Goal: Task Accomplishment & Management: Use online tool/utility

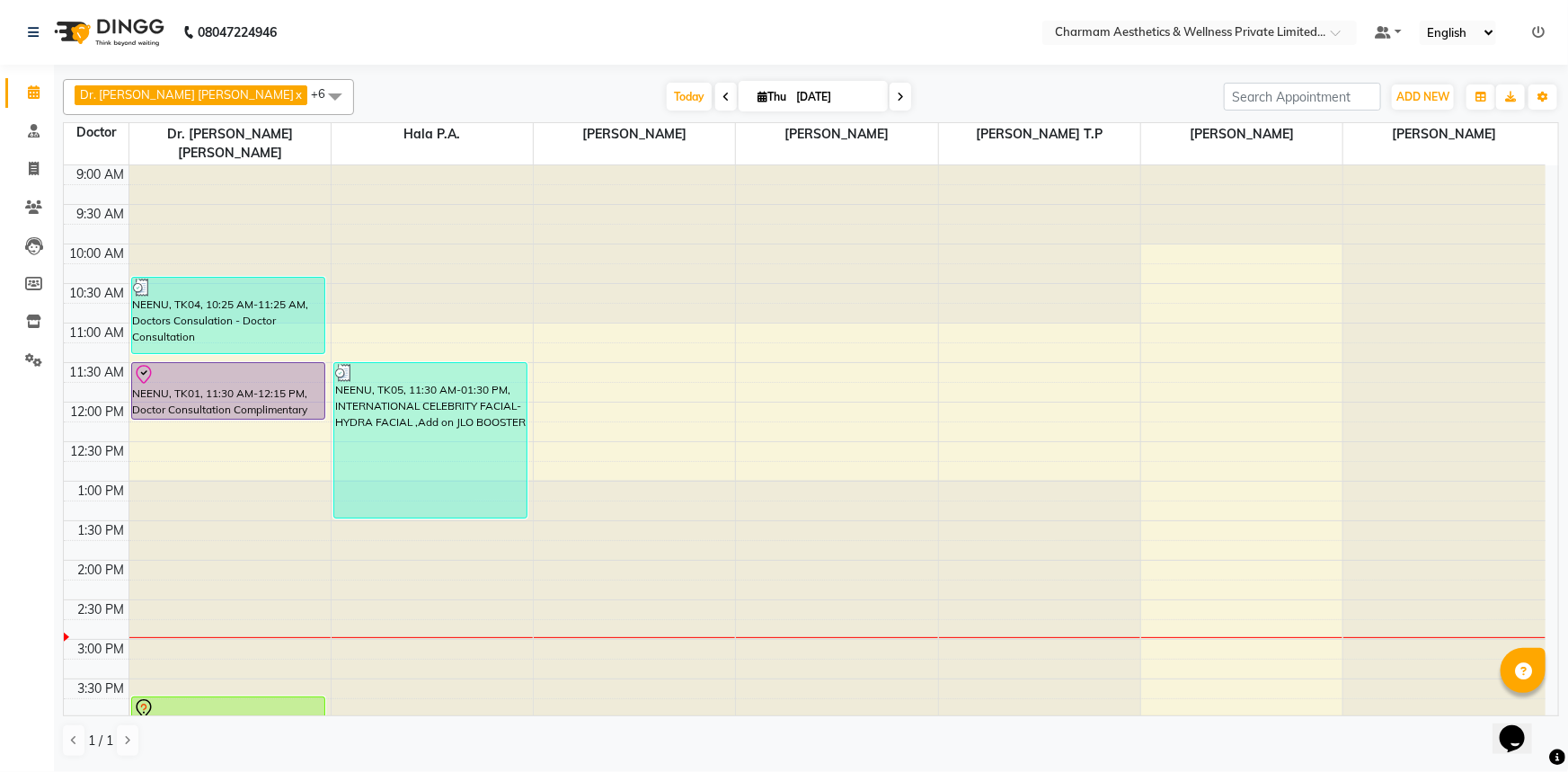
click at [897, 99] on icon at bounding box center [900, 96] width 7 height 11
type input "[DATE]"
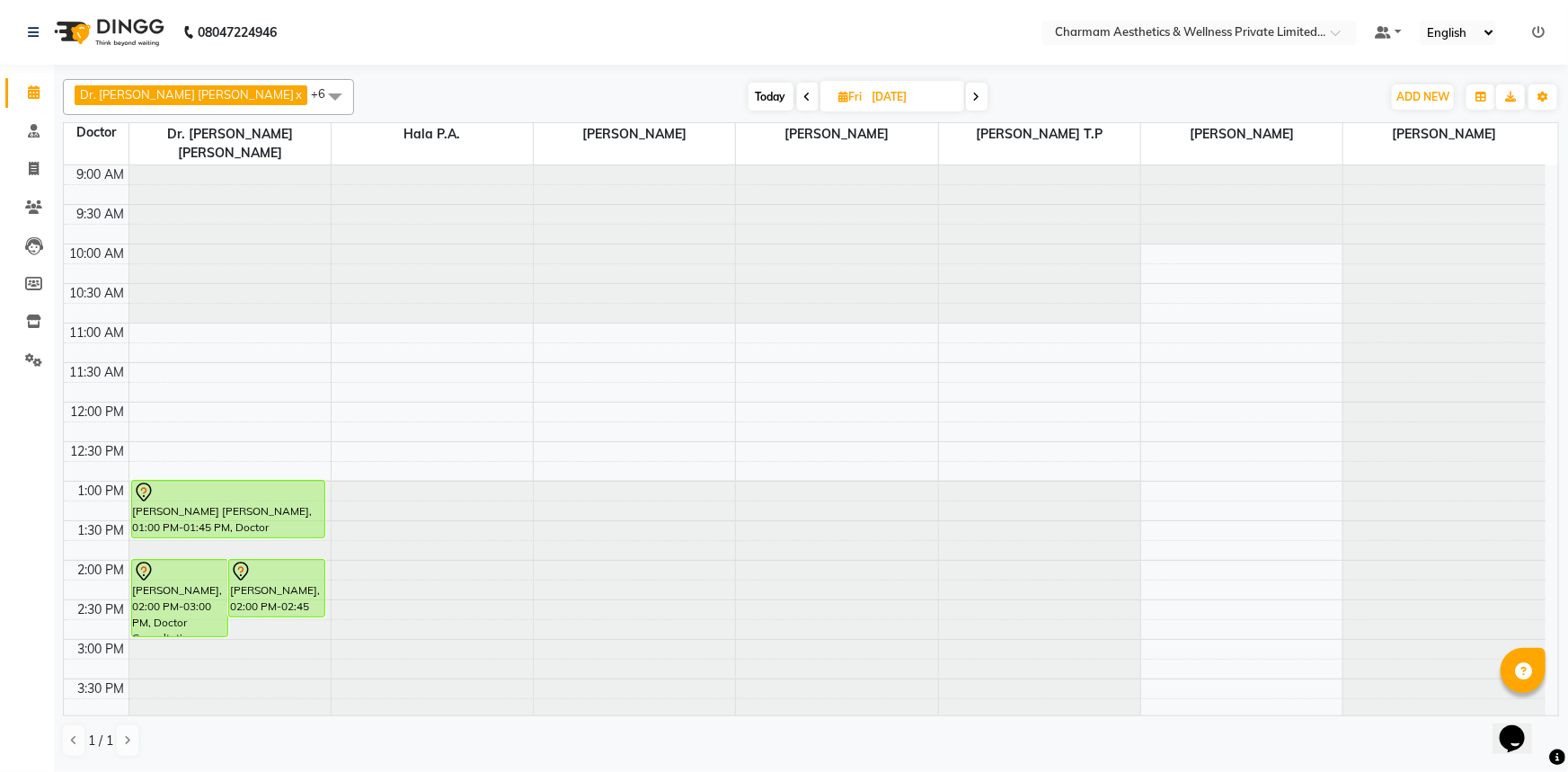
scroll to position [297, 0]
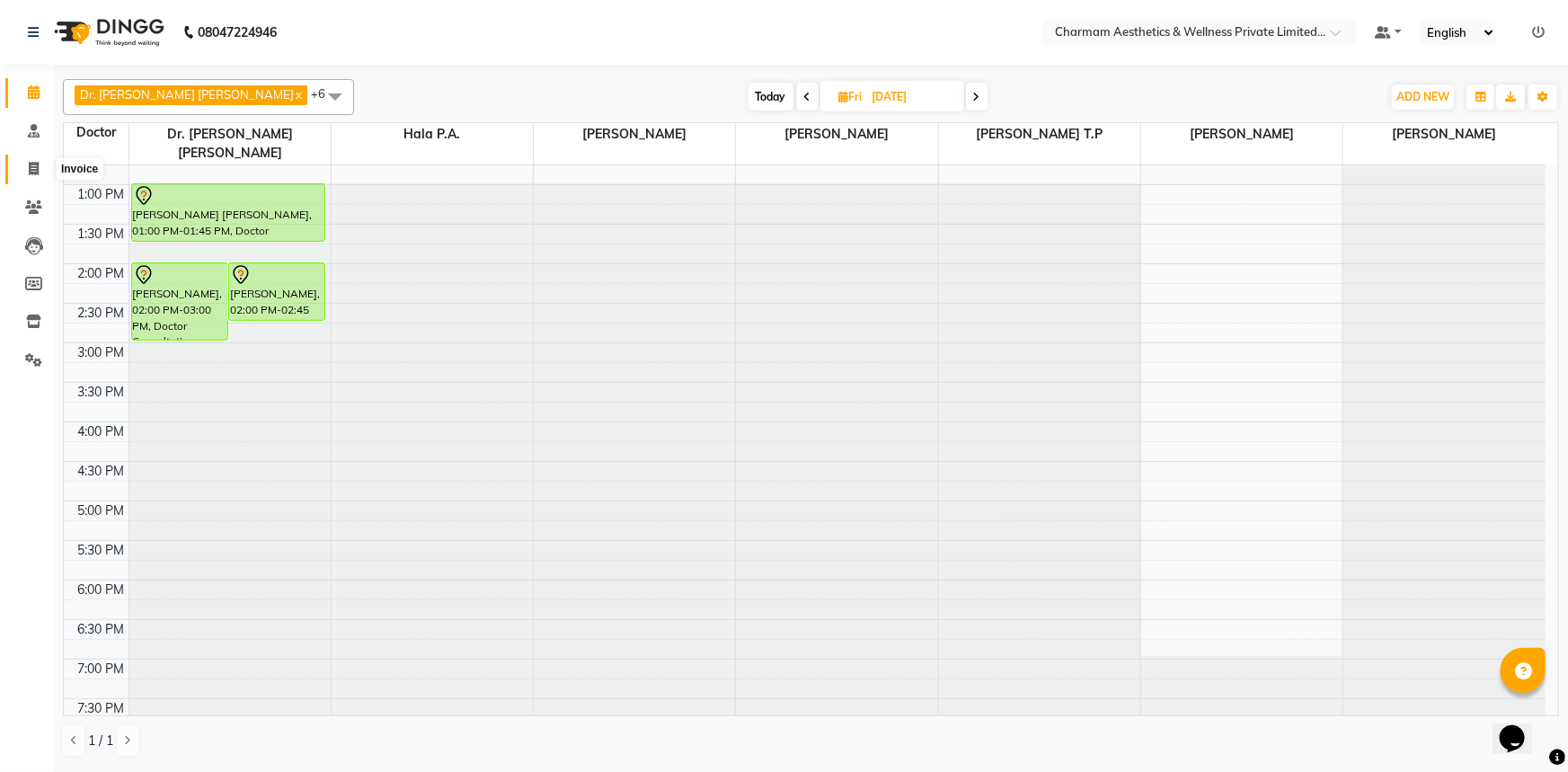
click at [33, 170] on icon at bounding box center [34, 169] width 10 height 14
select select "7625"
select select "service"
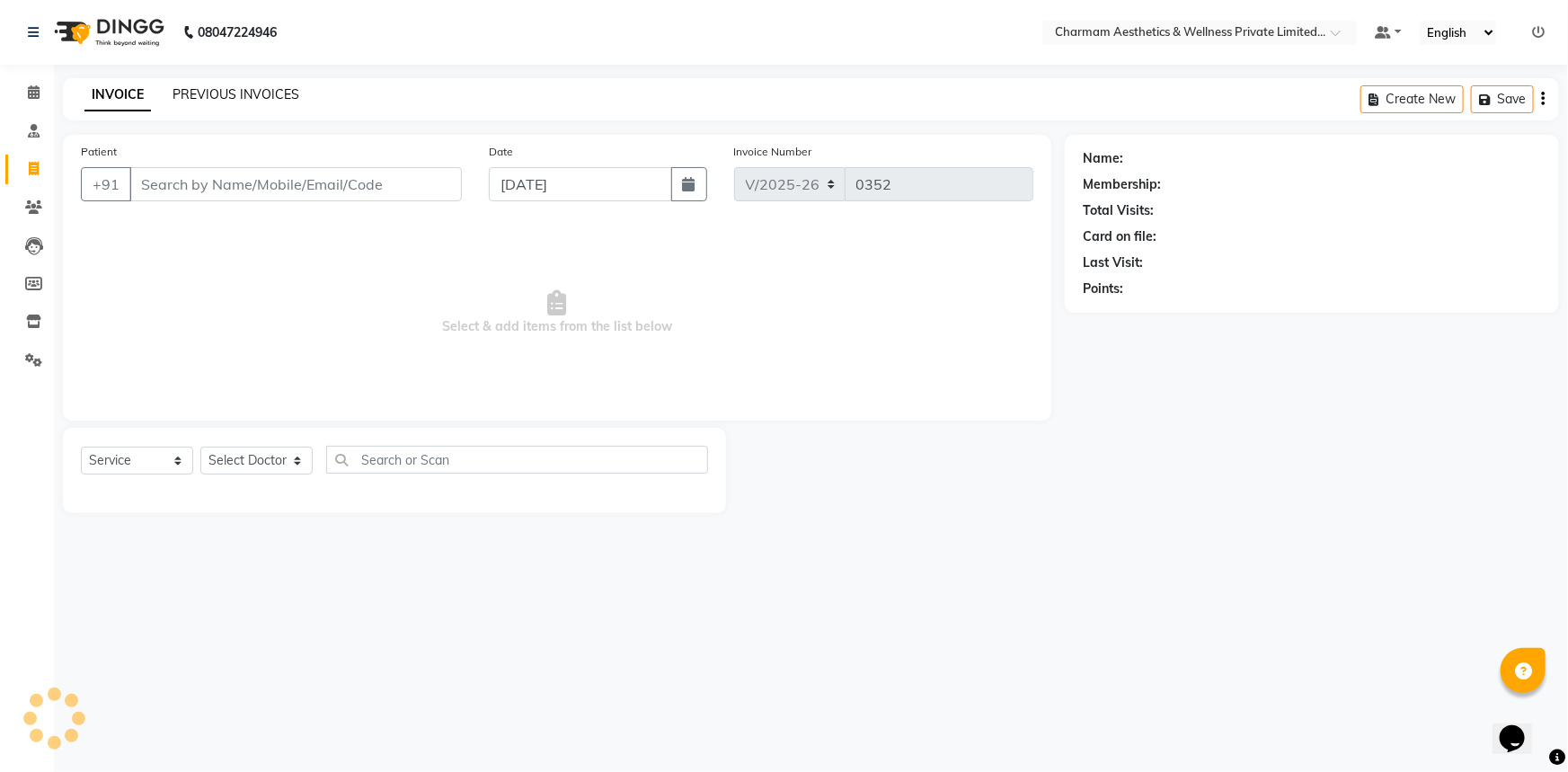
click at [196, 93] on link "PREVIOUS INVOICES" at bounding box center [236, 94] width 127 height 16
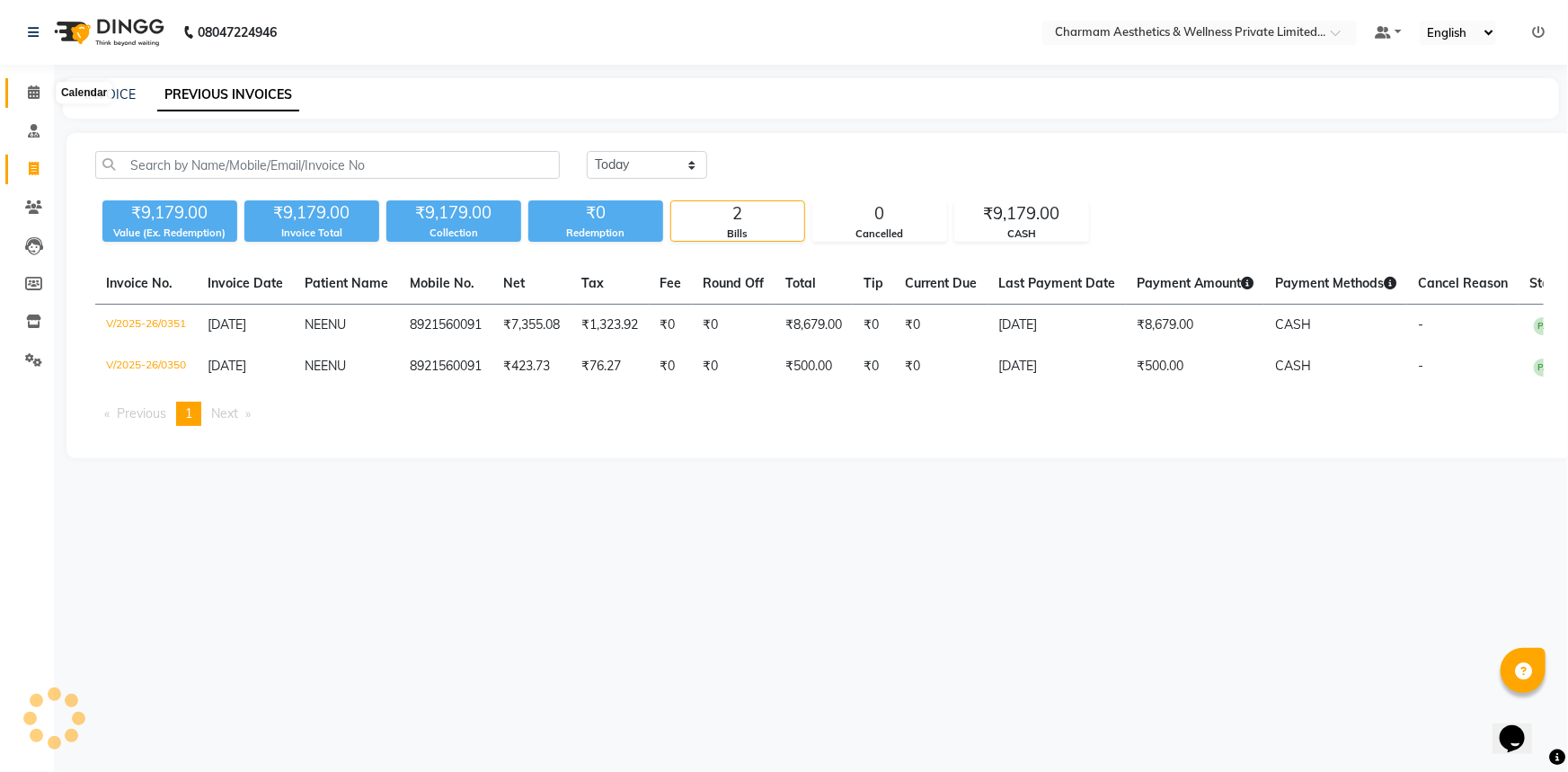
drag, startPoint x: 32, startPoint y: 90, endPoint x: 63, endPoint y: 93, distance: 31.1
click at [31, 90] on icon at bounding box center [34, 92] width 12 height 14
